Goal: Task Accomplishment & Management: Manage account settings

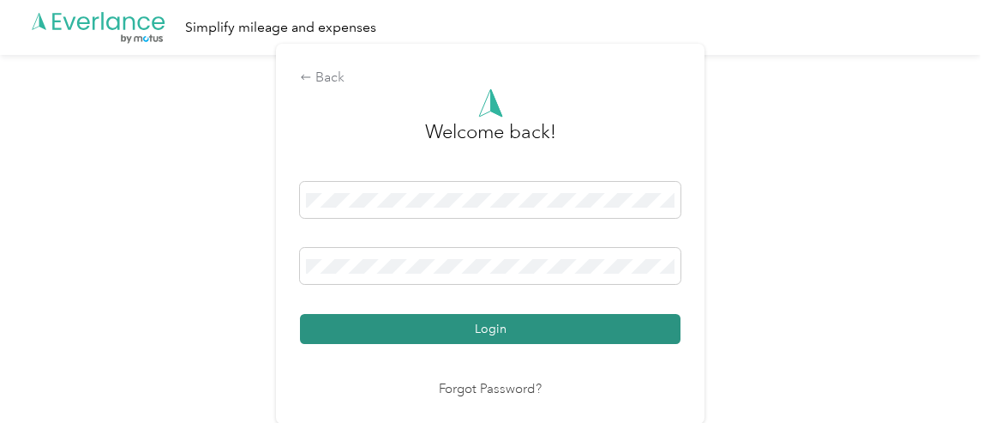
click at [494, 326] on button "Login" at bounding box center [490, 329] width 381 height 30
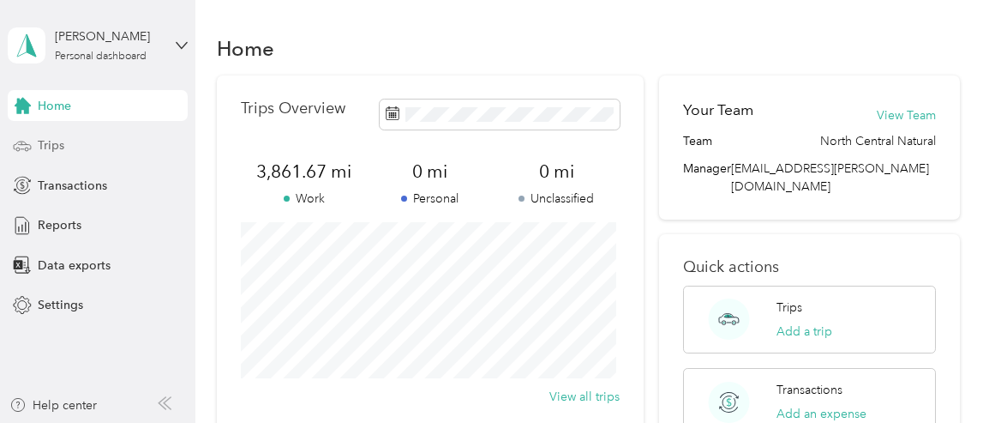
click at [50, 144] on span "Trips" at bounding box center [51, 145] width 27 height 18
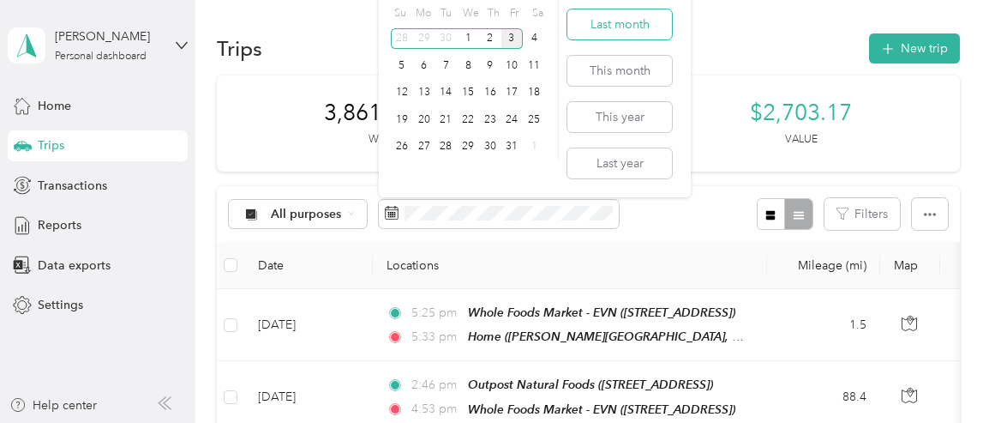
click at [631, 23] on button "Last month" at bounding box center [619, 24] width 105 height 30
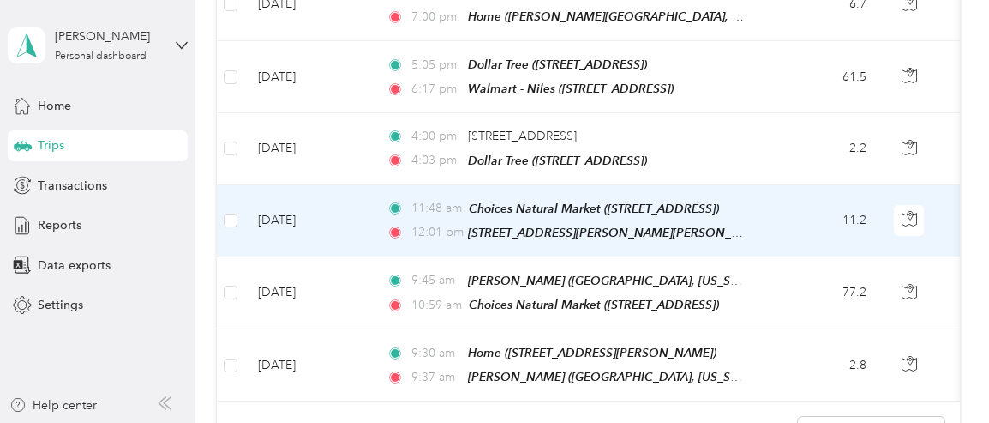
scroll to position [802, 0]
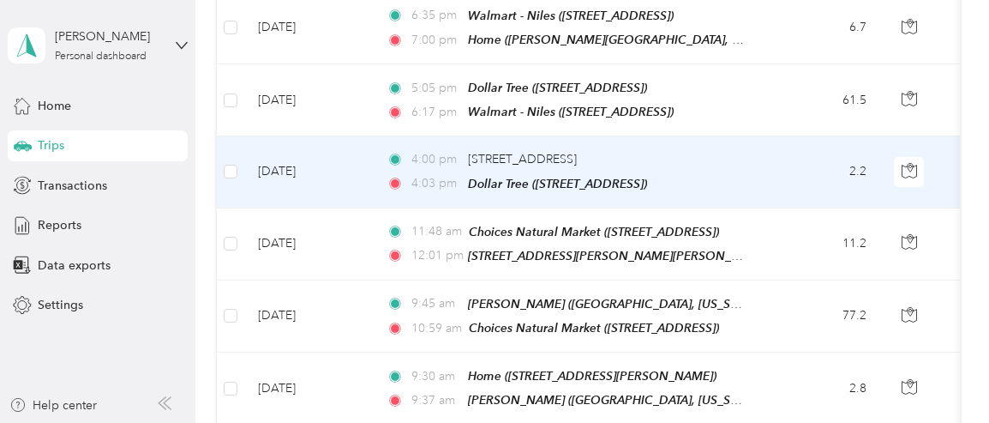
click at [765, 149] on td "4:00 pm [STREET_ADDRESS] 4:03 pm Dollar Tree ([STREET_ADDRESS])" at bounding box center [570, 171] width 394 height 71
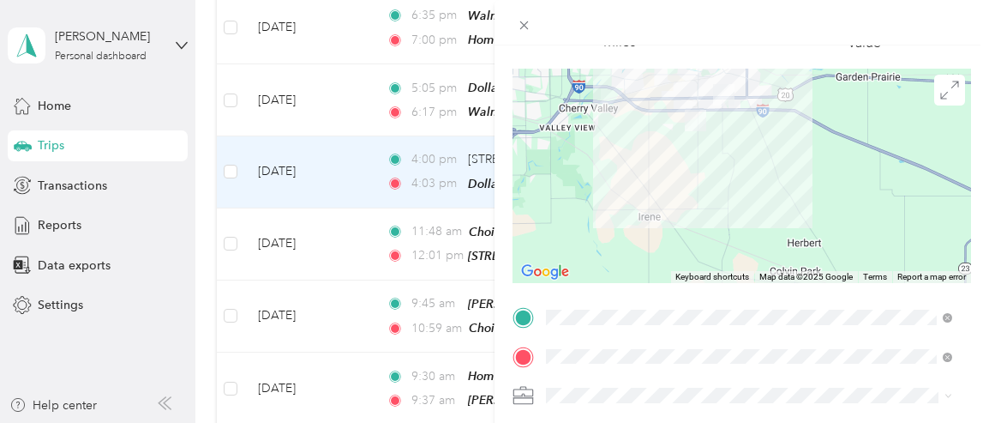
scroll to position [142, 0]
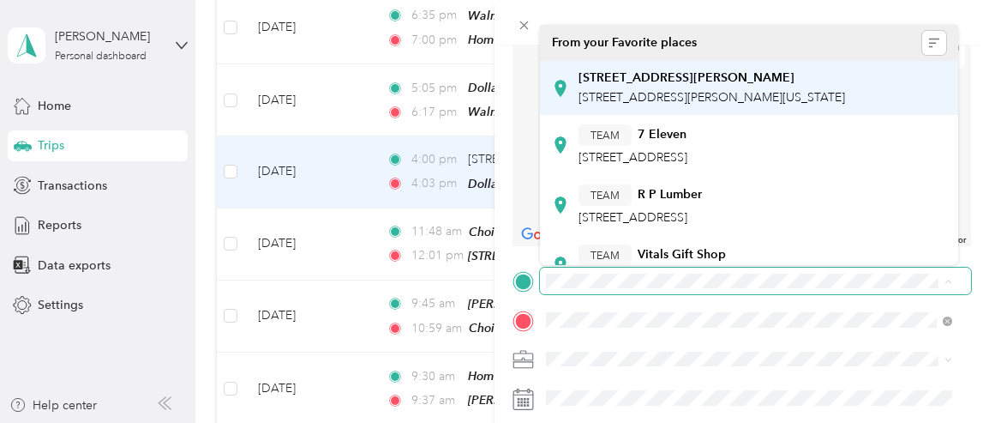
click at [631, 95] on span "[STREET_ADDRESS][PERSON_NAME][US_STATE]" at bounding box center [712, 97] width 267 height 15
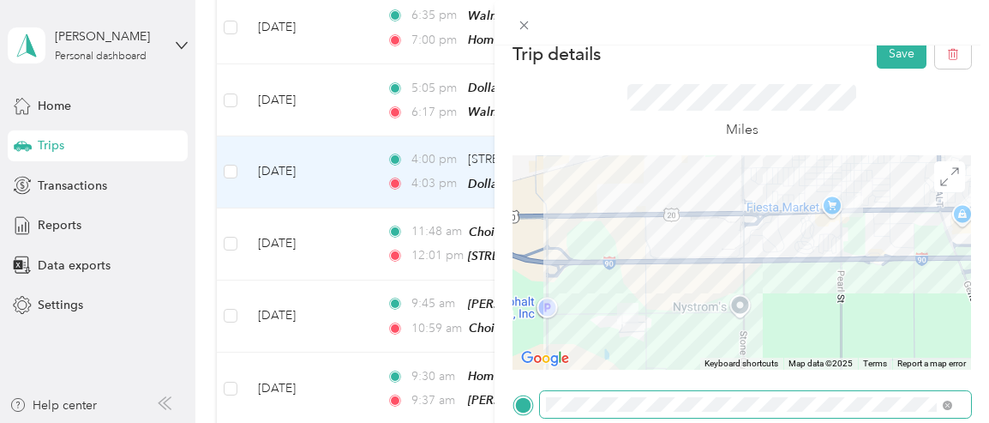
scroll to position [0, 0]
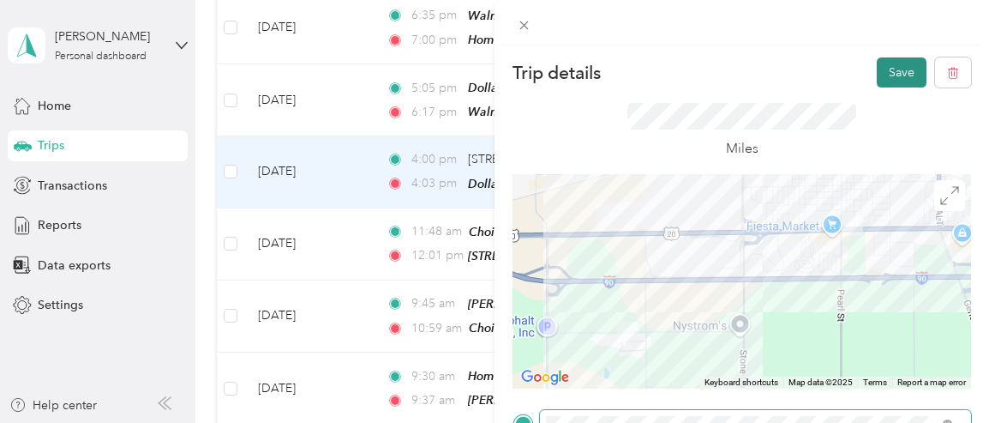
click at [888, 73] on button "Save" at bounding box center [902, 72] width 50 height 30
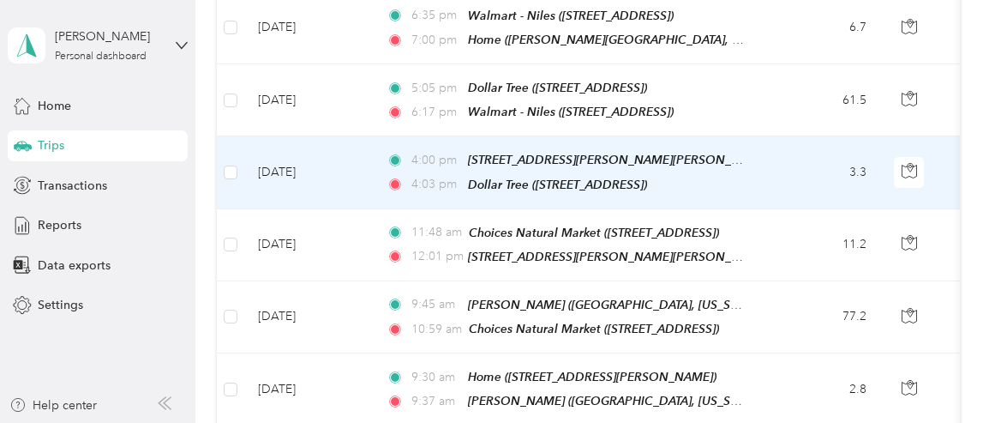
click at [787, 142] on td "3.3" at bounding box center [823, 172] width 113 height 72
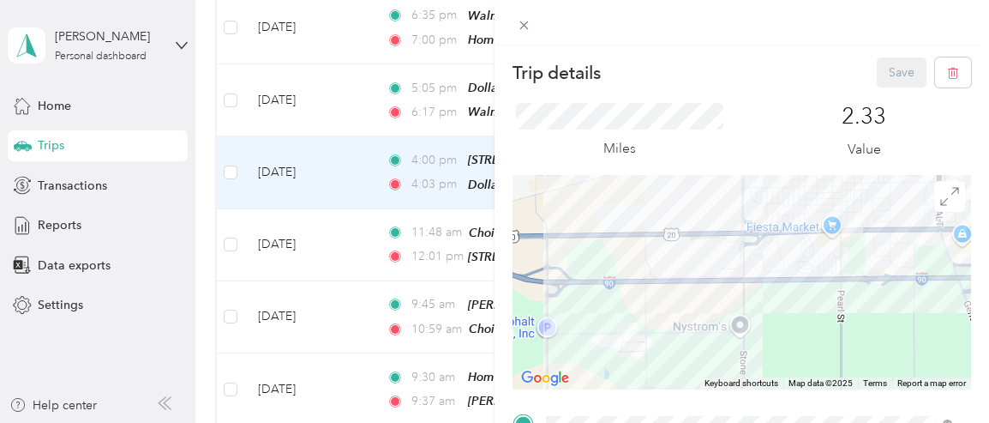
click at [766, 56] on div "Trip details Save This trip cannot be edited because it is either under review,…" at bounding box center [742, 256] width 495 height 423
click at [526, 25] on icon at bounding box center [524, 25] width 15 height 15
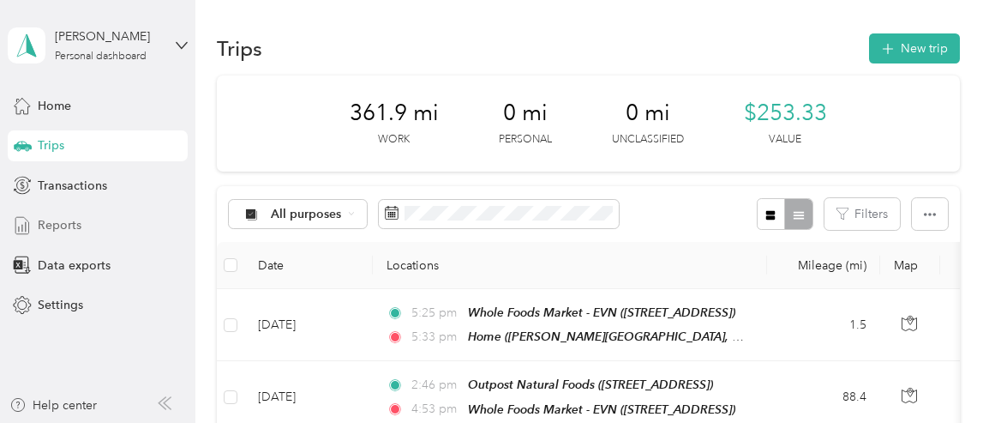
click at [66, 219] on span "Reports" at bounding box center [60, 225] width 44 height 18
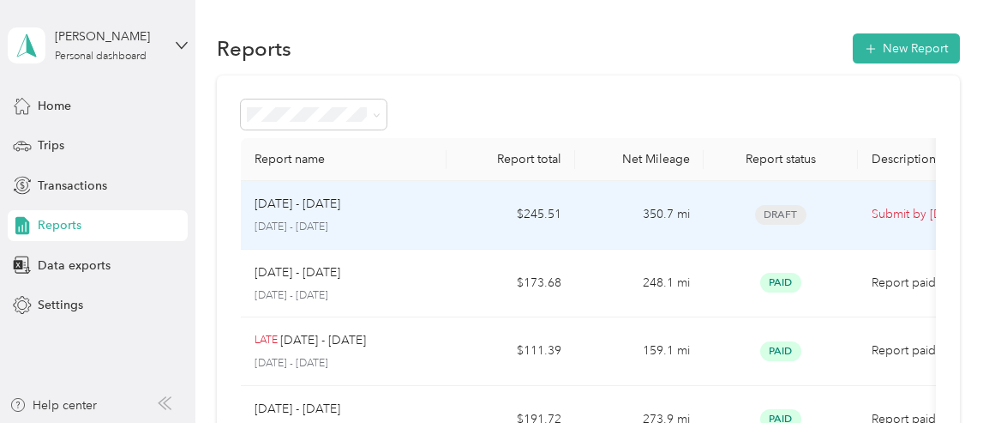
click at [852, 213] on td "Draft" at bounding box center [781, 215] width 154 height 69
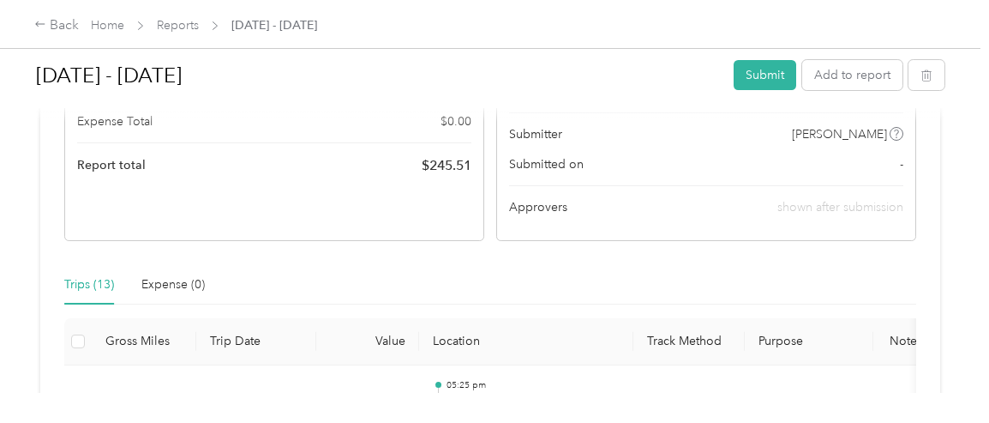
scroll to position [142, 0]
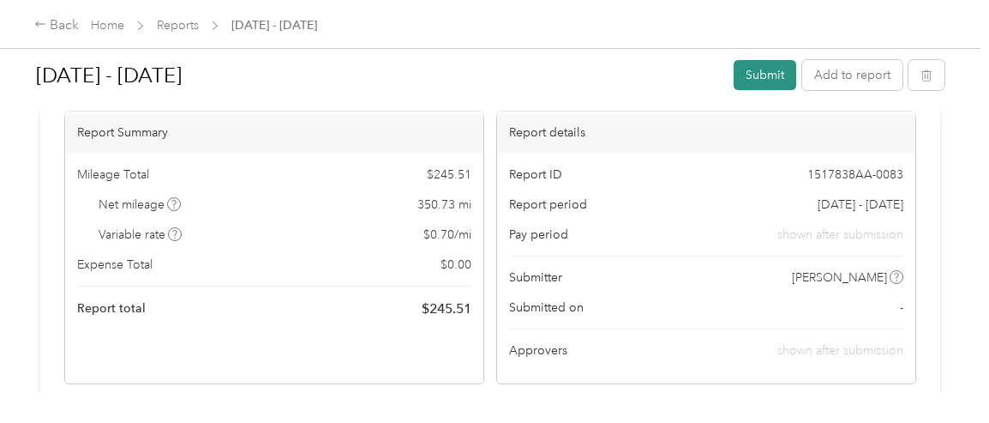
click at [762, 81] on button "Submit" at bounding box center [765, 75] width 63 height 30
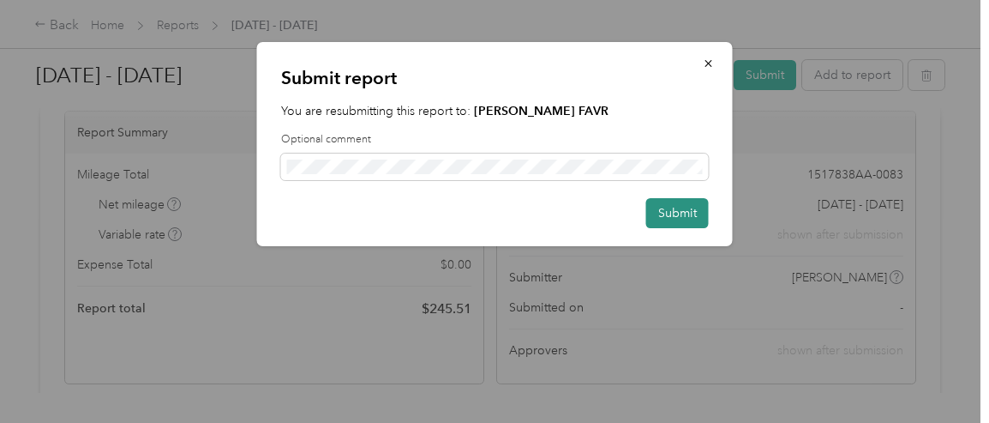
click at [675, 212] on button "Submit" at bounding box center [677, 213] width 63 height 30
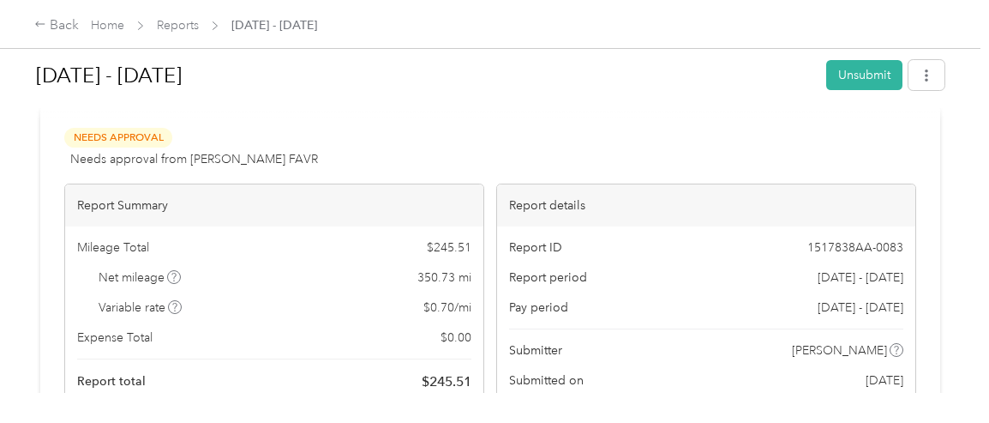
scroll to position [0, 0]
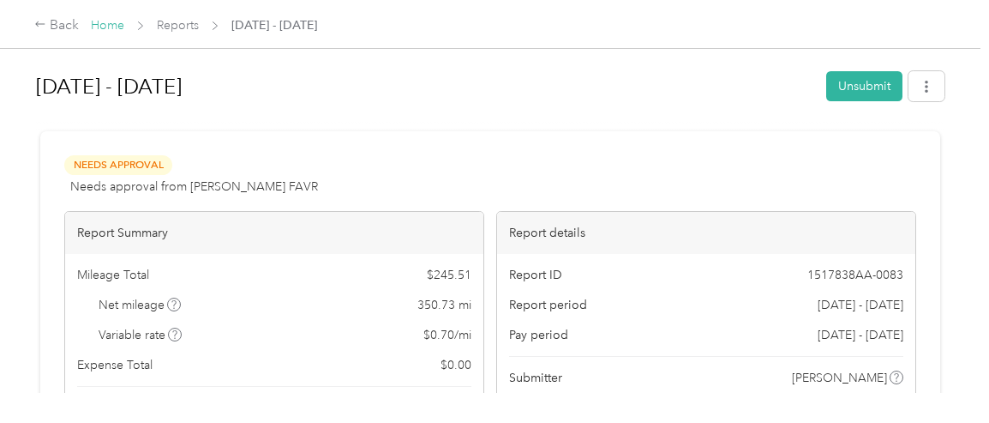
click at [115, 21] on link "Home" at bounding box center [107, 25] width 33 height 15
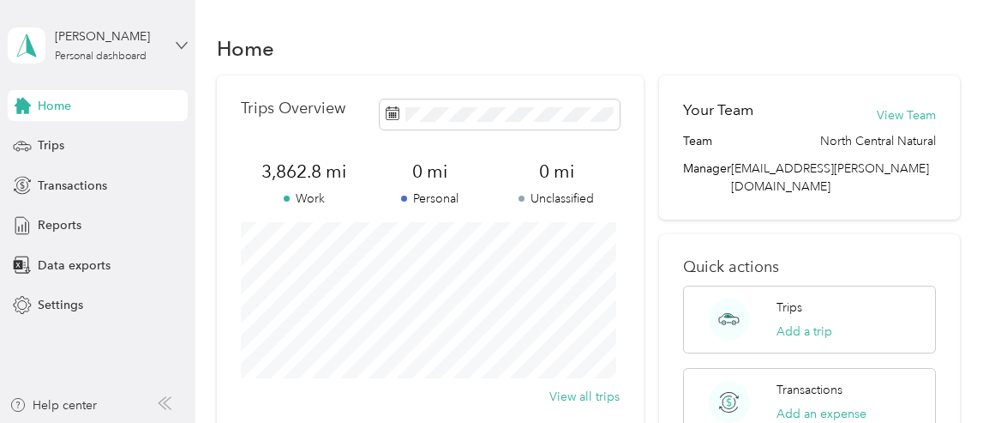
click at [180, 45] on icon at bounding box center [182, 45] width 12 height 12
click at [84, 139] on div "Log out" at bounding box center [56, 141] width 66 height 18
